Goal: Information Seeking & Learning: Find contact information

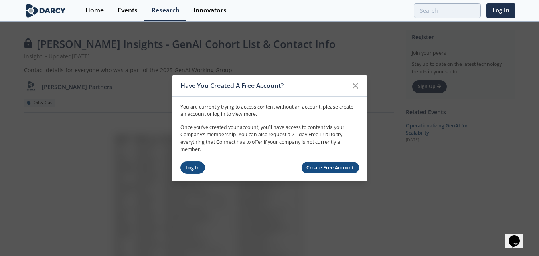
click at [188, 162] on link "Log In" at bounding box center [192, 167] width 25 height 12
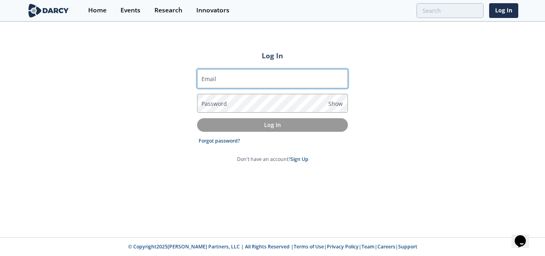
click at [270, 81] on input "Email" at bounding box center [272, 78] width 151 height 19
click at [274, 74] on input "Email" at bounding box center [272, 78] width 151 height 19
type input "[PERSON_NAME][EMAIL_ADDRESS][PERSON_NAME][PERSON_NAME][DOMAIN_NAME]"
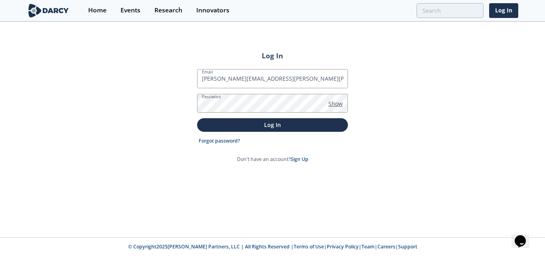
click at [329, 101] on span "Show" at bounding box center [335, 103] width 14 height 8
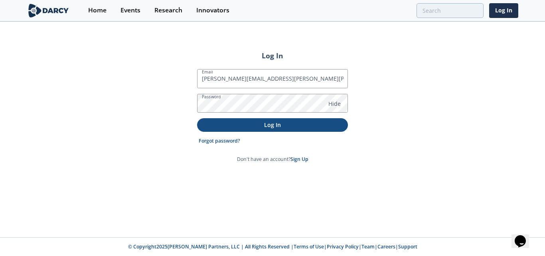
click at [276, 130] on button "Log In" at bounding box center [272, 124] width 151 height 13
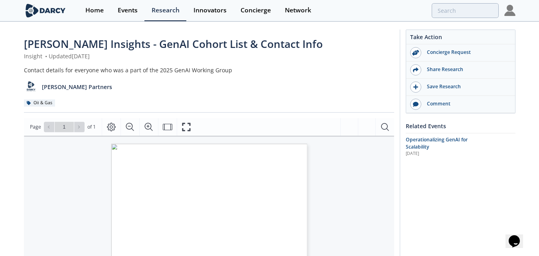
click at [325, 83] on div "[PERSON_NAME] Partners" at bounding box center [209, 84] width 370 height 20
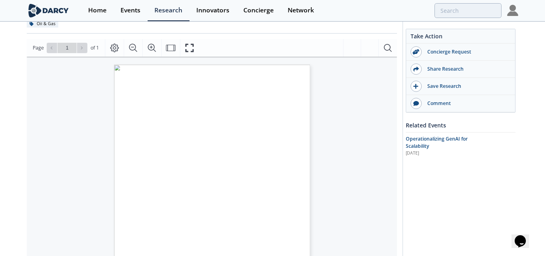
scroll to position [80, 0]
click at [44, 113] on div "Company Name Title Email Apache [PERSON_NAME] Data Science Manager [PERSON_NAME…" at bounding box center [129, 187] width 204 height 262
click at [148, 45] on icon "Zoom In" at bounding box center [152, 47] width 10 height 10
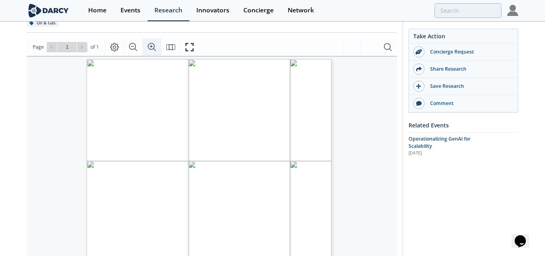
click at [146, 49] on button "Zoom In" at bounding box center [151, 47] width 19 height 18
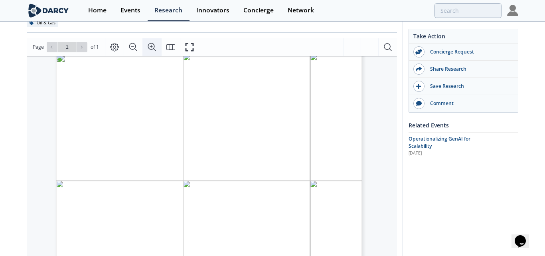
click at [146, 49] on button "Zoom In" at bounding box center [151, 47] width 19 height 18
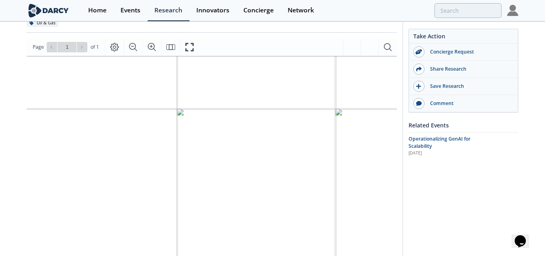
scroll to position [8, 17]
drag, startPoint x: 185, startPoint y: 124, endPoint x: 192, endPoint y: 121, distance: 7.5
click at [185, 123] on span "Lead - Technology and Innovation" at bounding box center [167, 125] width 81 height 8
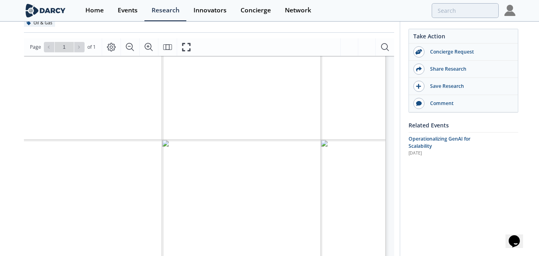
drag, startPoint x: 29, startPoint y: 108, endPoint x: 415, endPoint y: 252, distance: 412.1
click at [415, 252] on div "[PERSON_NAME] Insights - GenAI Cohort List & Contact Info Insight • Updated [DA…" at bounding box center [270, 218] width 492 height 550
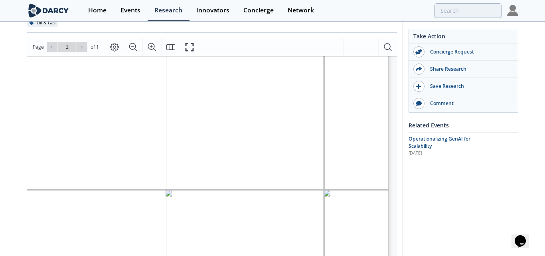
scroll to position [88, 35]
click at [280, 162] on span "[PERSON_NAME][EMAIL_ADDRESS][DOMAIN_NAME]" at bounding box center [324, 161] width 133 height 6
click at [112, 47] on icon "Page Layout" at bounding box center [115, 47] width 10 height 10
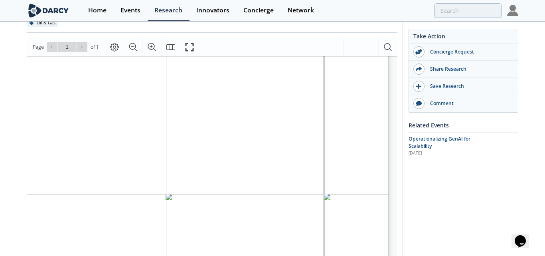
scroll to position [0, 35]
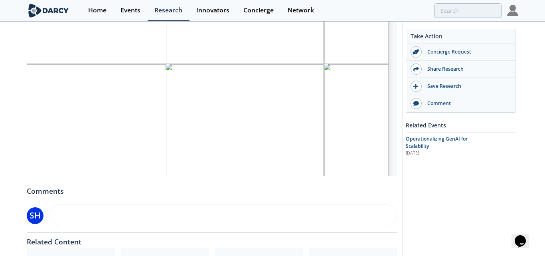
scroll to position [168, 35]
drag, startPoint x: 319, startPoint y: 125, endPoint x: 109, endPoint y: 104, distance: 211.7
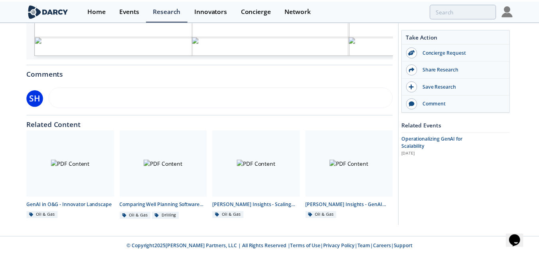
scroll to position [248, 0]
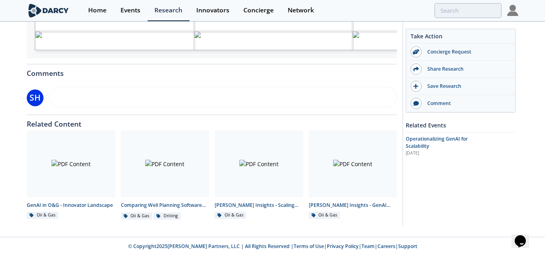
drag, startPoint x: 50, startPoint y: 164, endPoint x: 363, endPoint y: 41, distance: 335.6
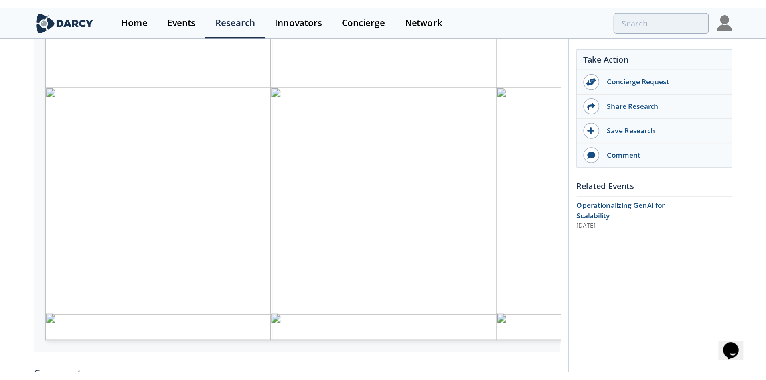
scroll to position [163, 0]
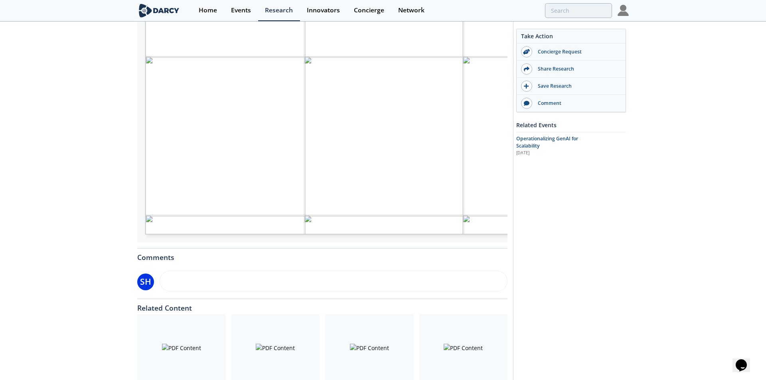
click at [425, 114] on span "[PERSON_NAME][EMAIL_ADDRESS][PERSON_NAME][DOMAIN_NAME]" at bounding box center [485, 117] width 176 height 6
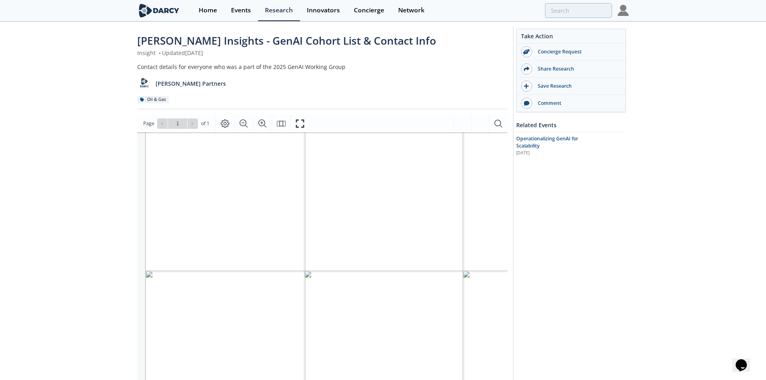
scroll to position [40, 0]
drag, startPoint x: 403, startPoint y: 286, endPoint x: 409, endPoint y: 286, distance: 6.4
click at [403, 255] on span "[PERSON_NAME][EMAIL_ADDRESS][DOMAIN_NAME]" at bounding box center [463, 286] width 133 height 6
drag, startPoint x: 464, startPoint y: 284, endPoint x: 460, endPoint y: 286, distance: 5.2
click at [446, 101] on span "[PERSON_NAME][EMAIL_ADDRESS][DOMAIN_NAME]" at bounding box center [446, 101] width 0 height 0
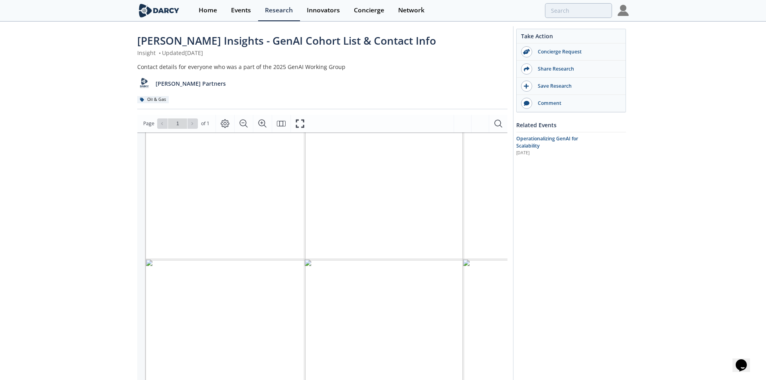
drag, startPoint x: 494, startPoint y: 271, endPoint x: 456, endPoint y: 269, distance: 37.9
click at [417, 61] on span "[PERSON_NAME][EMAIL_ADDRESS][PERSON_NAME][DOMAIN_NAME]" at bounding box center [417, 61] width 0 height 0
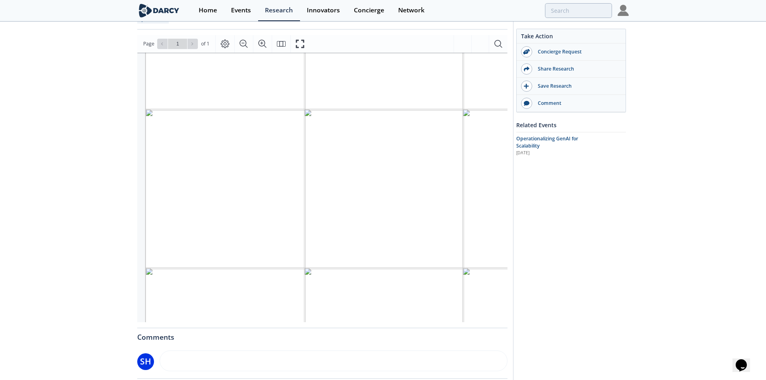
scroll to position [8, 0]
drag, startPoint x: 462, startPoint y: 123, endPoint x: 452, endPoint y: 122, distance: 9.6
click at [446, 52] on span "[PERSON_NAME][EMAIL_ADDRESS][DOMAIN_NAME]" at bounding box center [446, 52] width 0 height 0
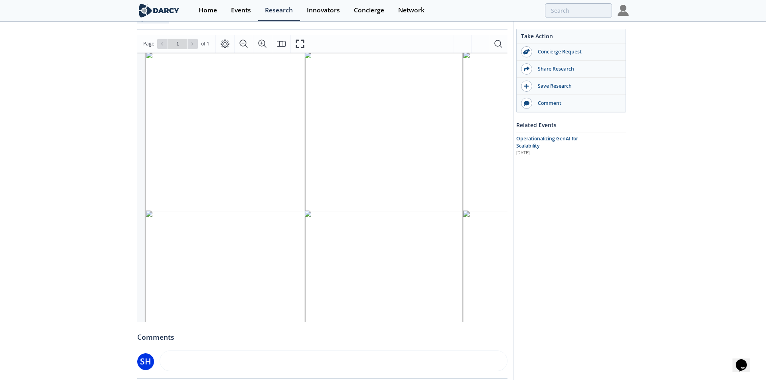
click at [419, 190] on span "[PERSON_NAME][EMAIL_ADDRESS][PERSON_NAME][DOMAIN_NAME]" at bounding box center [487, 189] width 180 height 6
click at [419, 189] on span "[PERSON_NAME][EMAIL_ADDRESS][PERSON_NAME][DOMAIN_NAME]" at bounding box center [487, 189] width 180 height 6
click at [421, 189] on span "[PERSON_NAME][EMAIL_ADDRESS][PERSON_NAME][DOMAIN_NAME]" at bounding box center [487, 189] width 180 height 6
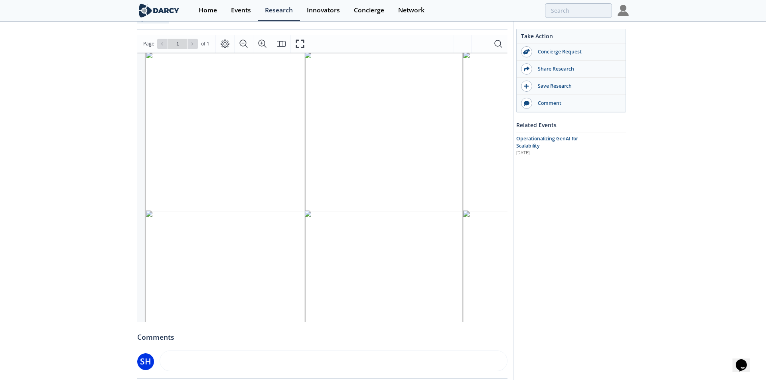
click at [454, 199] on span "[EMAIL_ADDRESS][DOMAIN_NAME]" at bounding box center [441, 198] width 89 height 6
drag, startPoint x: 356, startPoint y: 215, endPoint x: 370, endPoint y: 213, distance: 13.8
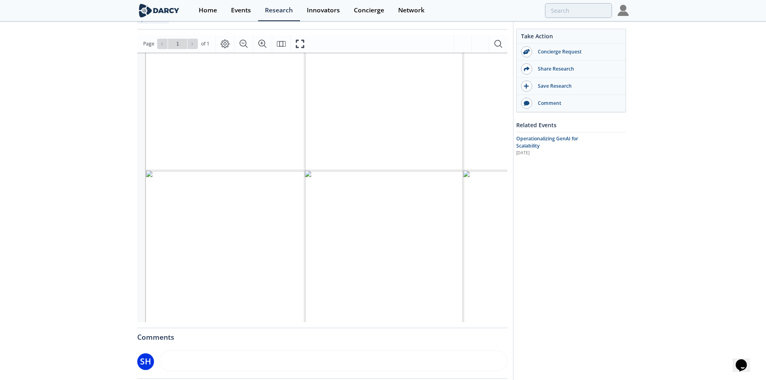
drag, startPoint x: 466, startPoint y: 211, endPoint x: 460, endPoint y: 214, distance: 6.1
click at [227, 232] on span "[PERSON_NAME]" at bounding box center [223, 231] width 42 height 6
